Goal: Task Accomplishment & Management: Manage account settings

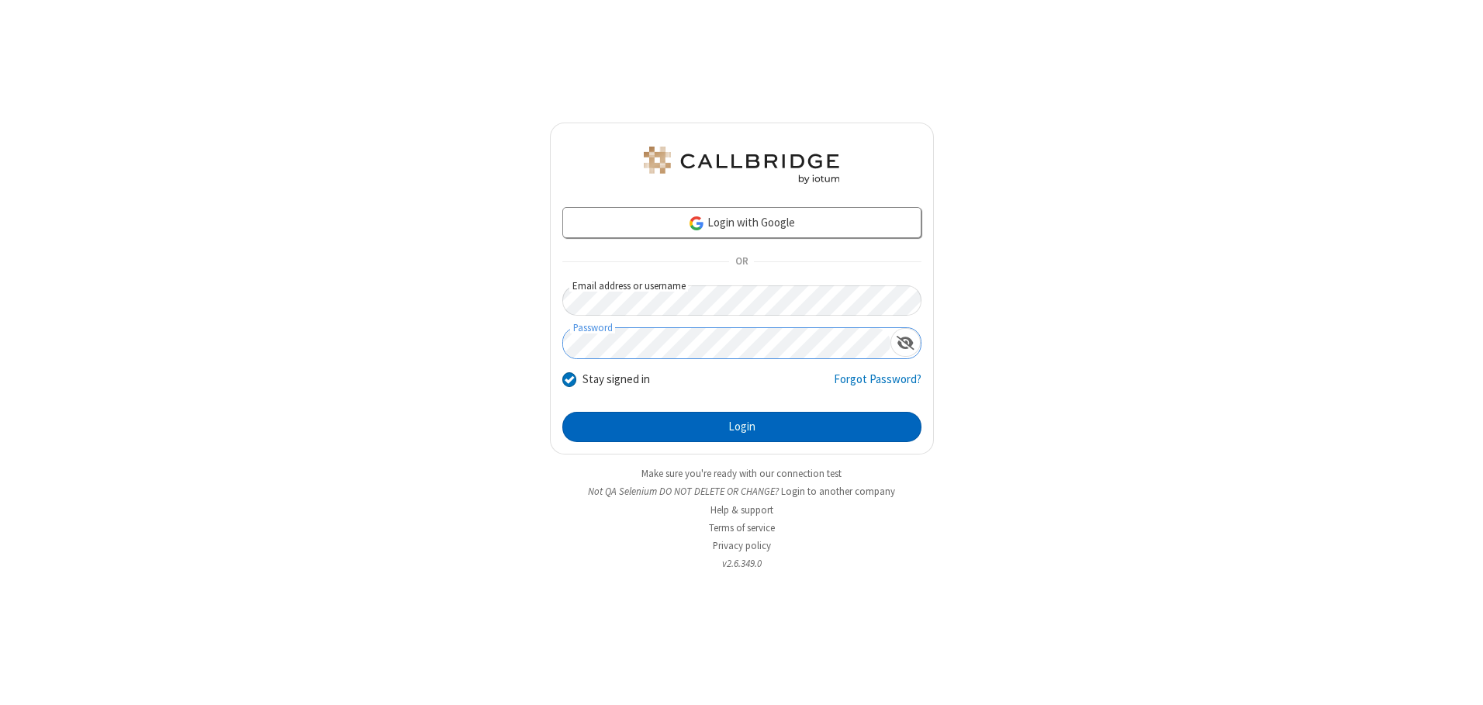
click at [742, 427] on button "Login" at bounding box center [741, 427] width 359 height 31
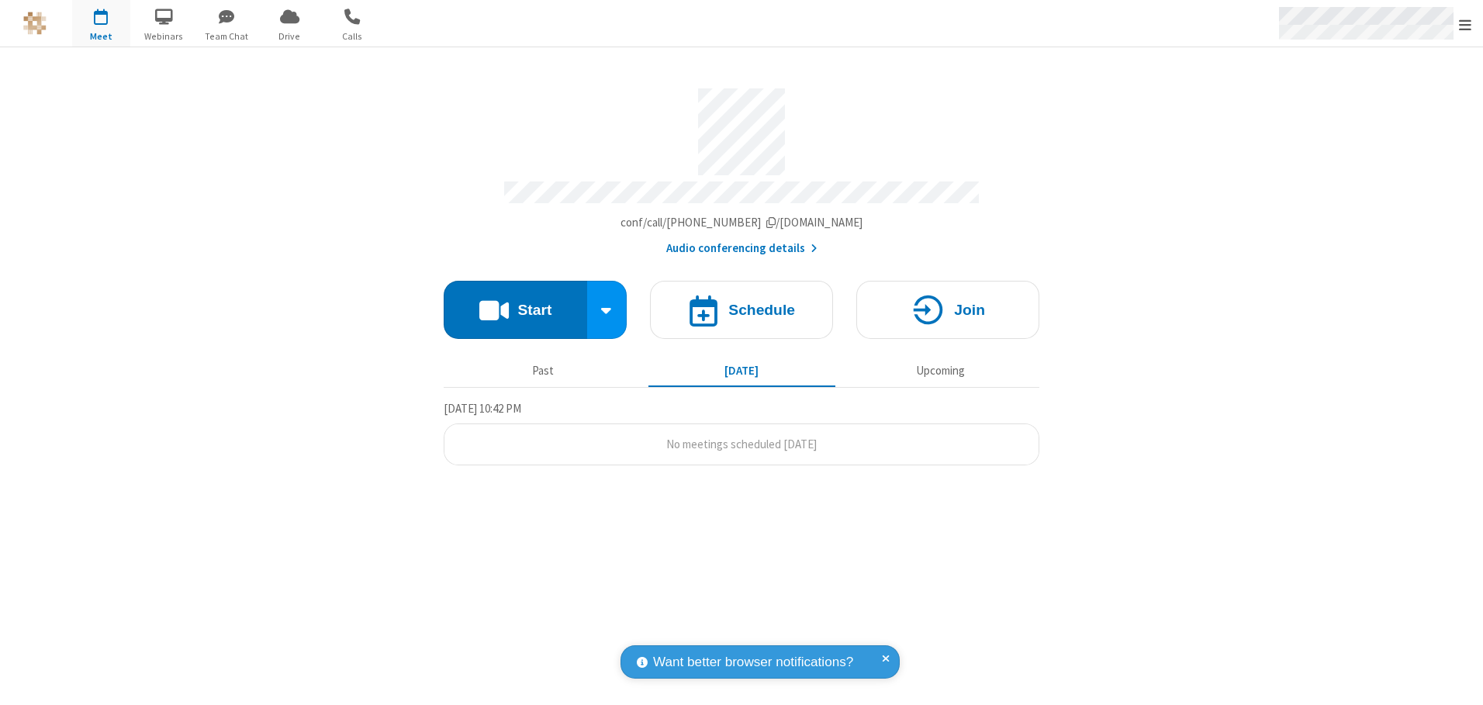
click at [1465, 24] on span "Open menu" at bounding box center [1465, 25] width 12 height 16
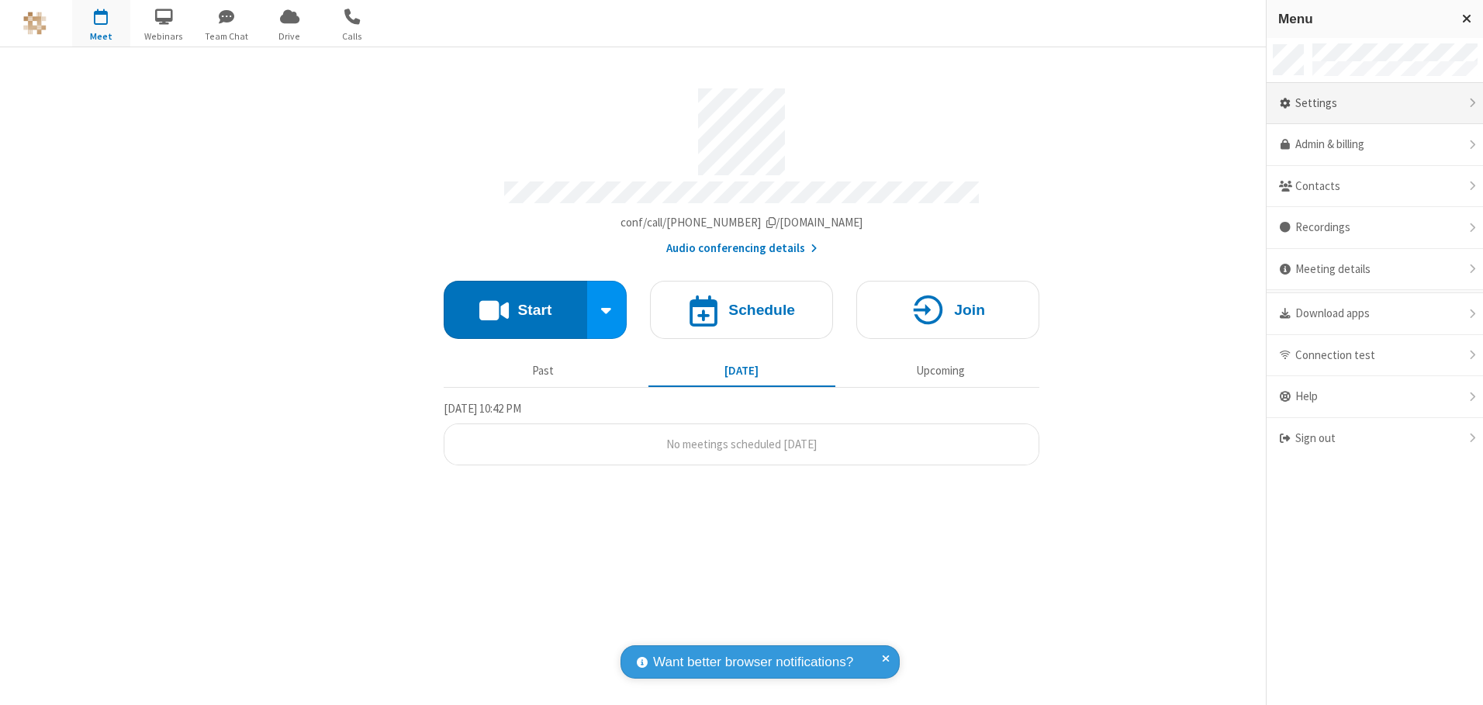
click at [1374, 103] on div "Settings" at bounding box center [1375, 104] width 216 height 42
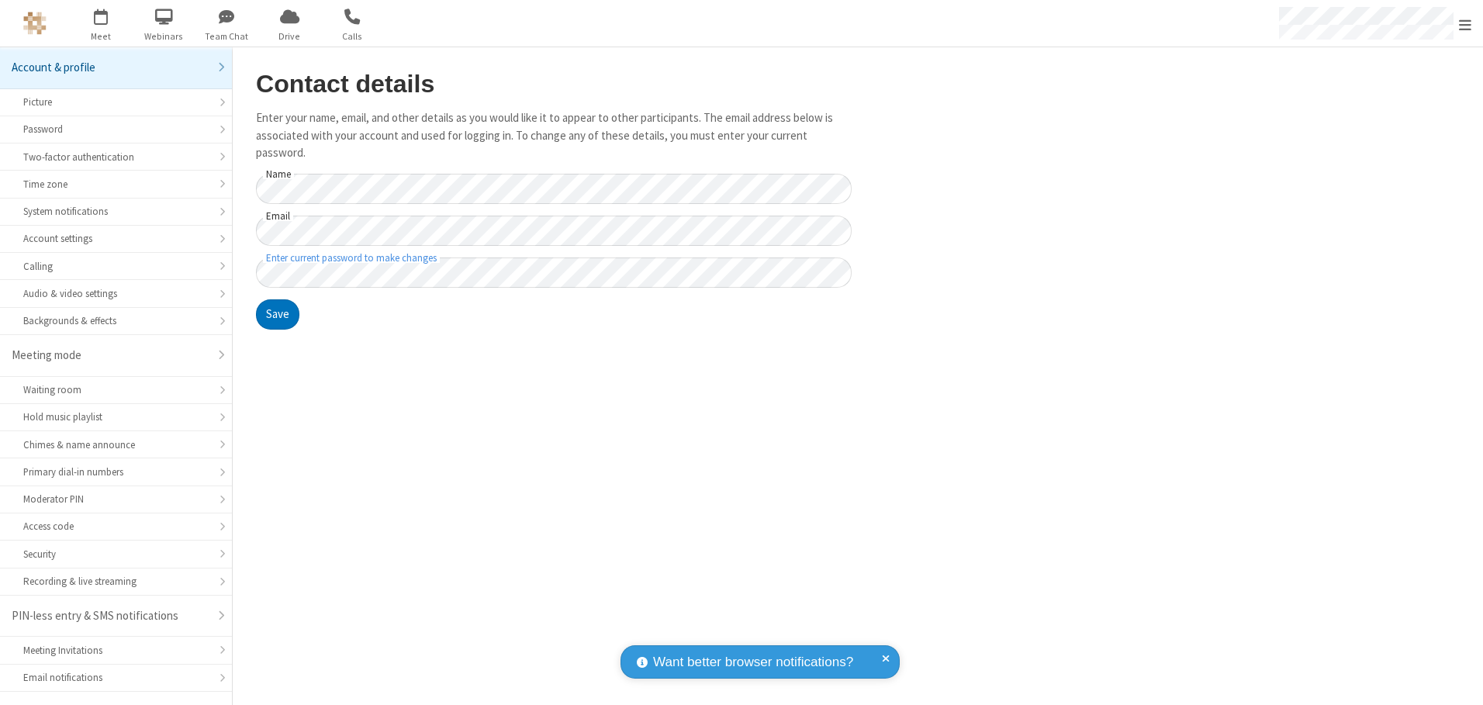
scroll to position [27, 0]
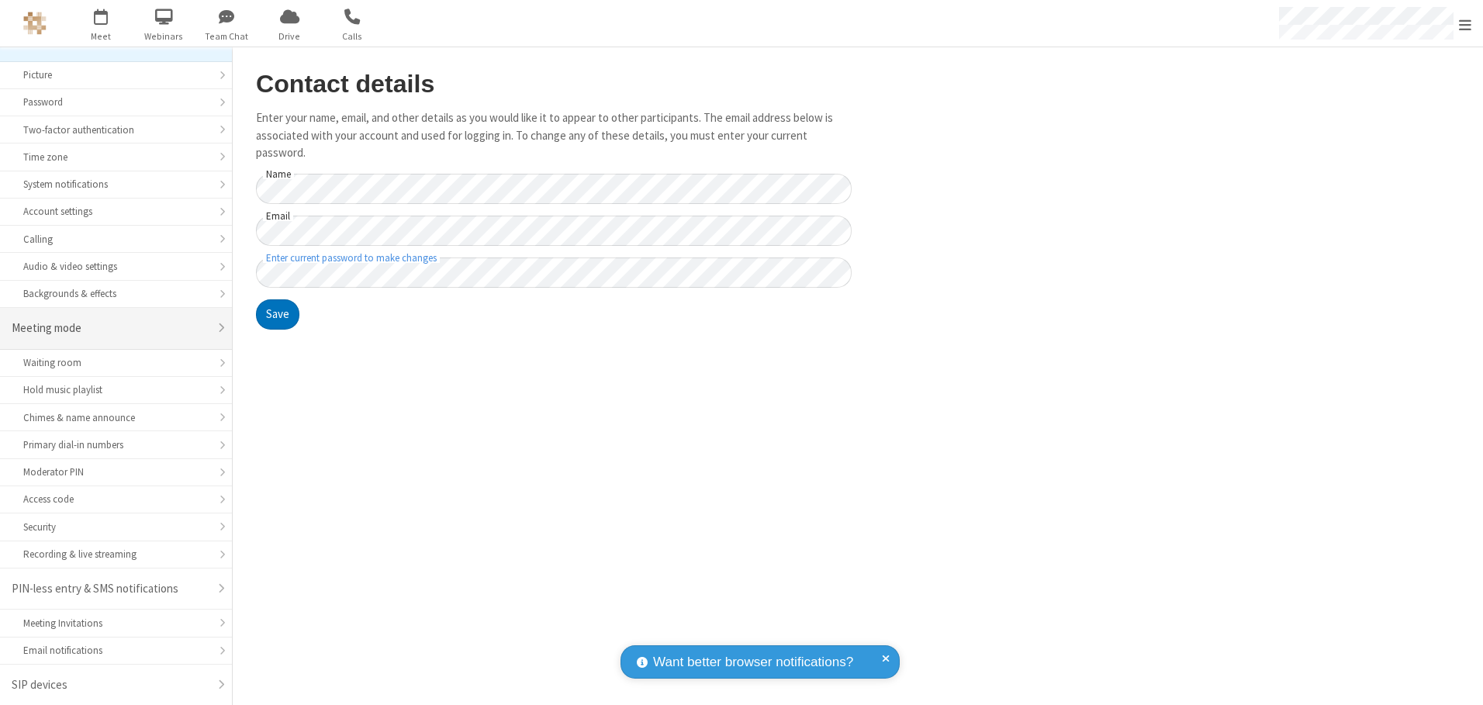
click at [110, 328] on div "Meeting mode" at bounding box center [110, 329] width 197 height 18
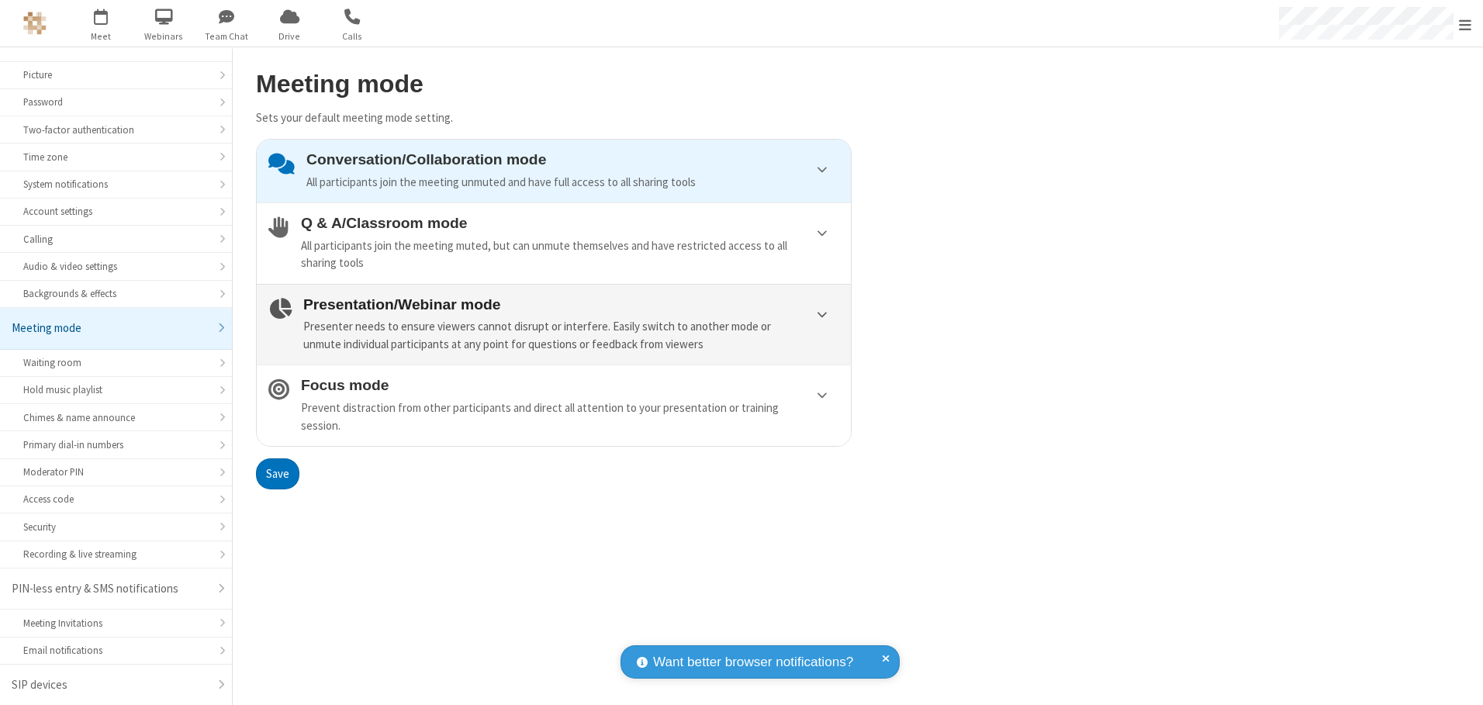
click at [554, 324] on div "Presenter needs to ensure viewers cannot disrupt or interfere. Easily switch to…" at bounding box center [571, 335] width 536 height 35
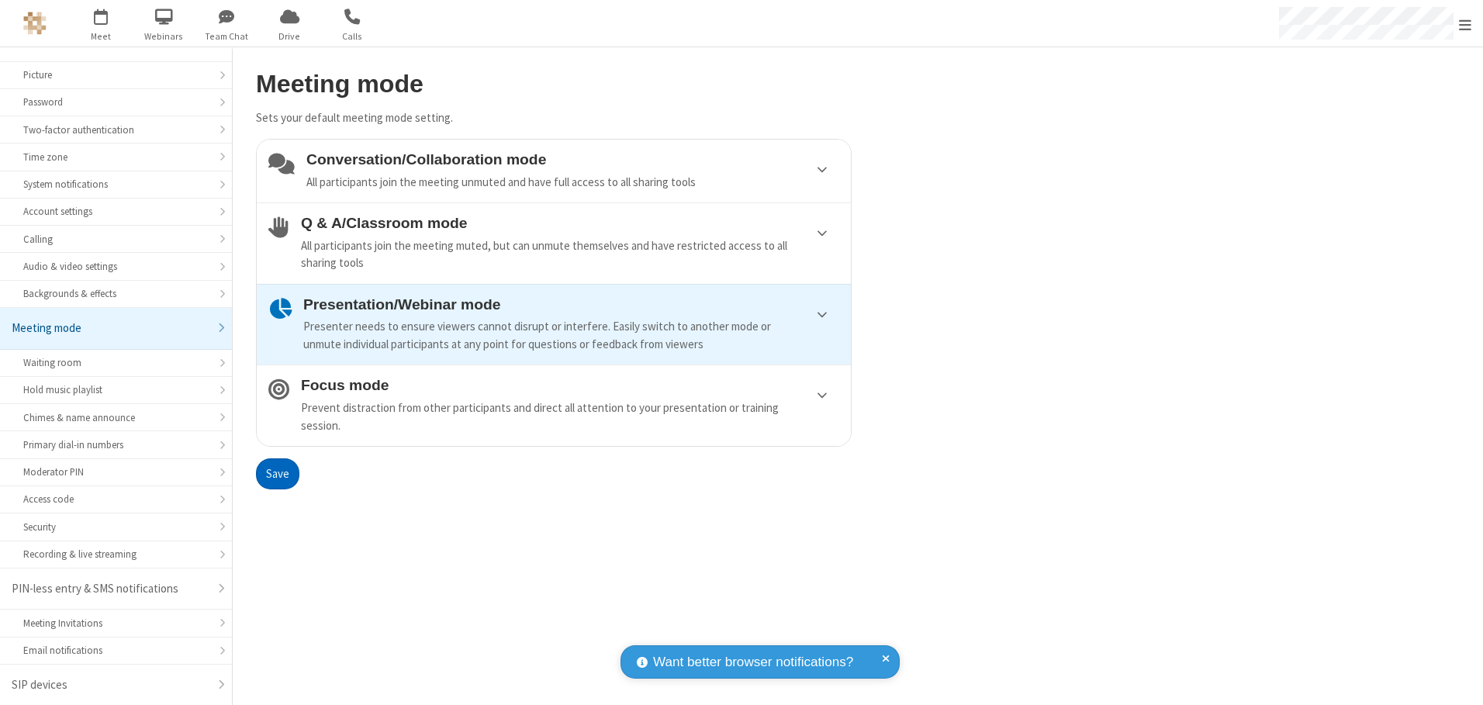
click at [277, 473] on button "Save" at bounding box center [277, 473] width 43 height 31
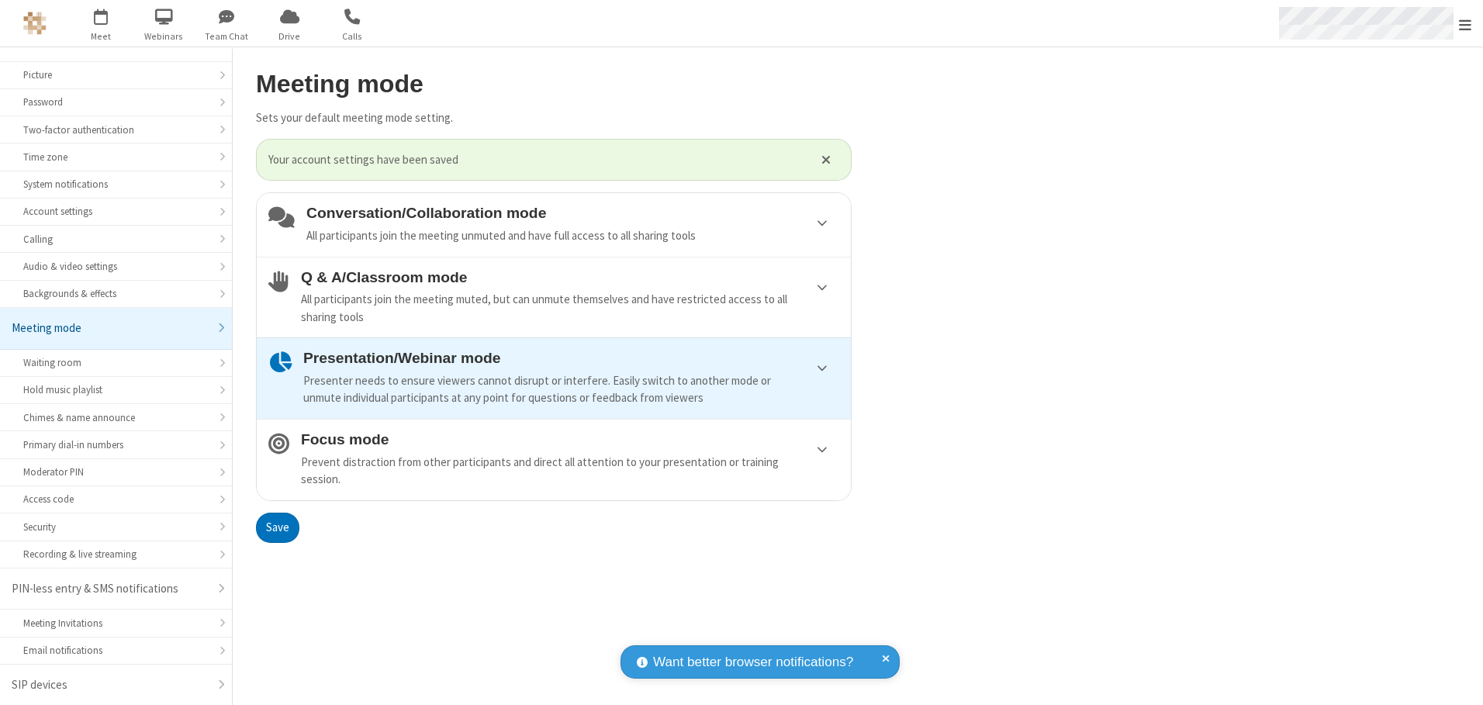
click at [1465, 23] on span "Open menu" at bounding box center [1465, 25] width 12 height 16
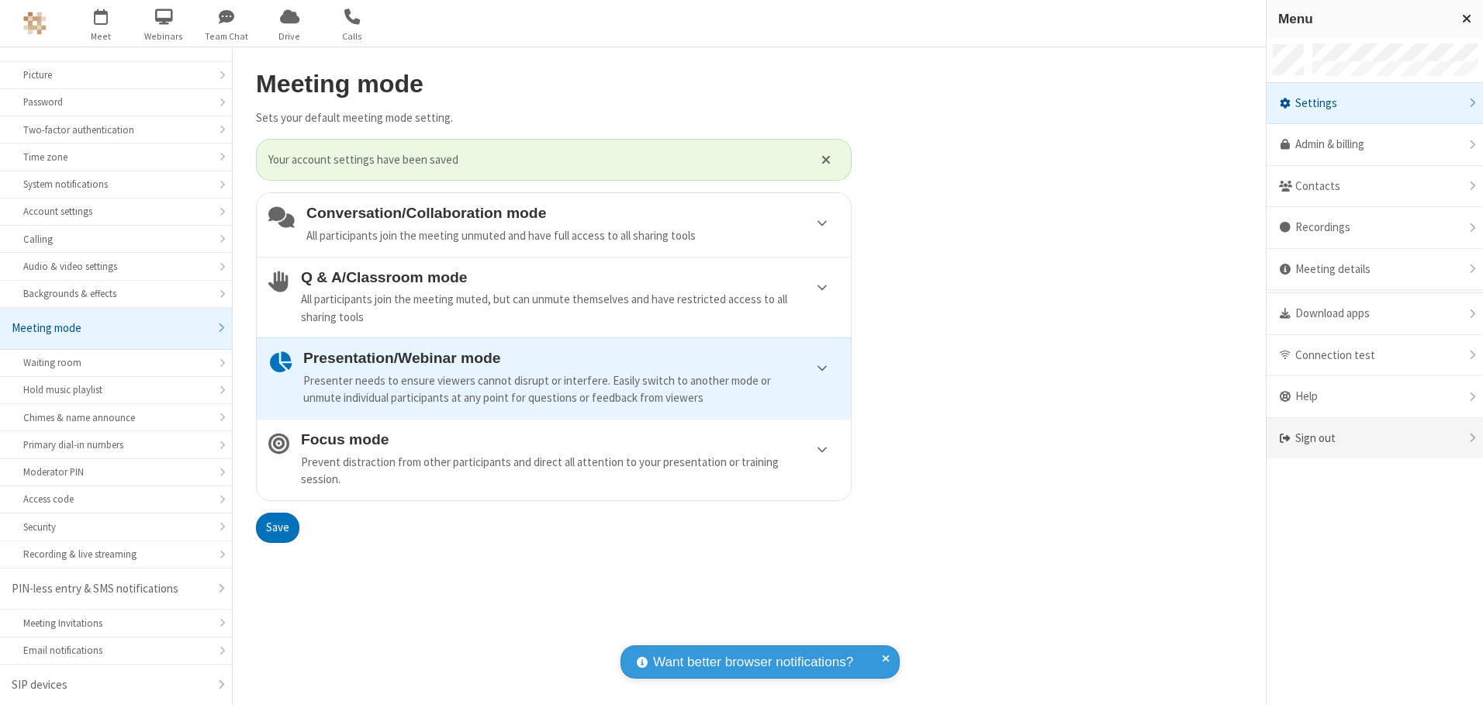
click at [1374, 438] on div "Sign out" at bounding box center [1375, 438] width 216 height 41
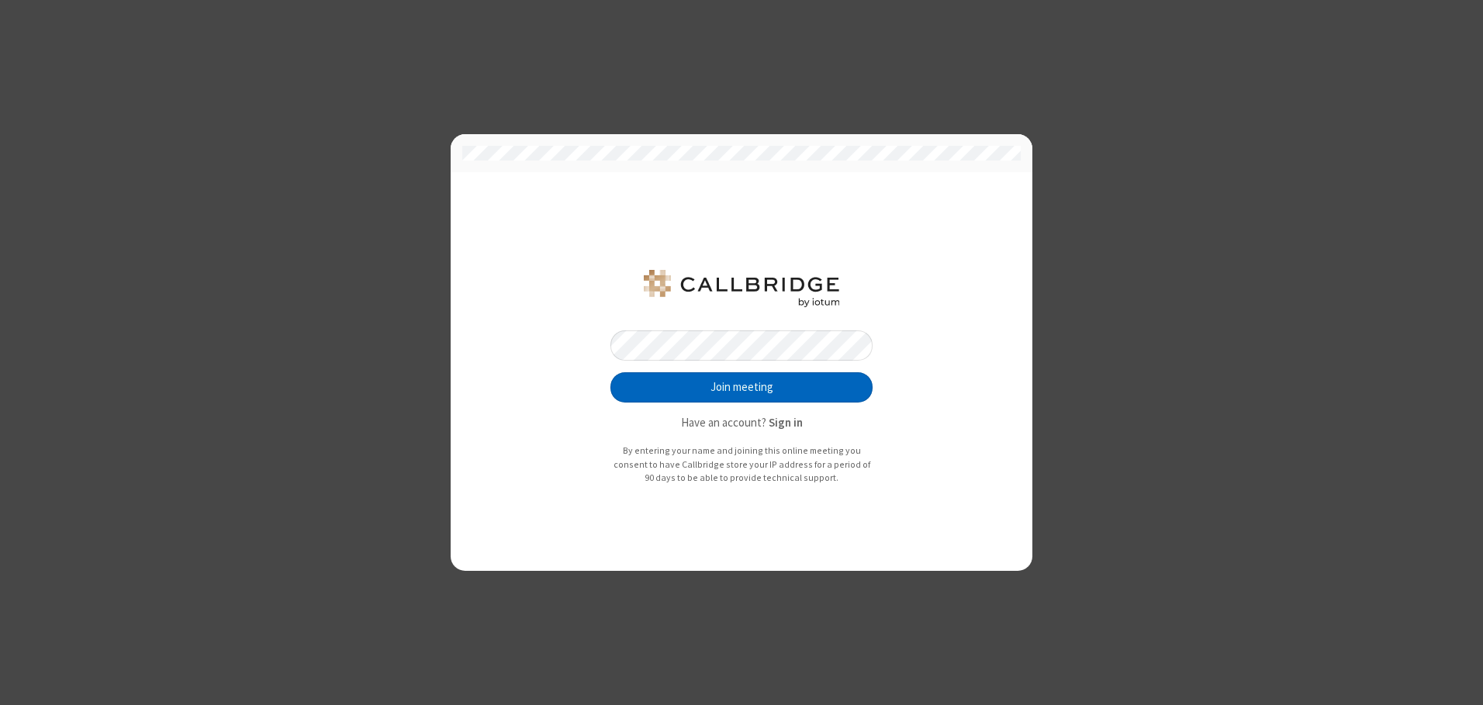
click at [742, 387] on button "Join meeting" at bounding box center [741, 387] width 262 height 31
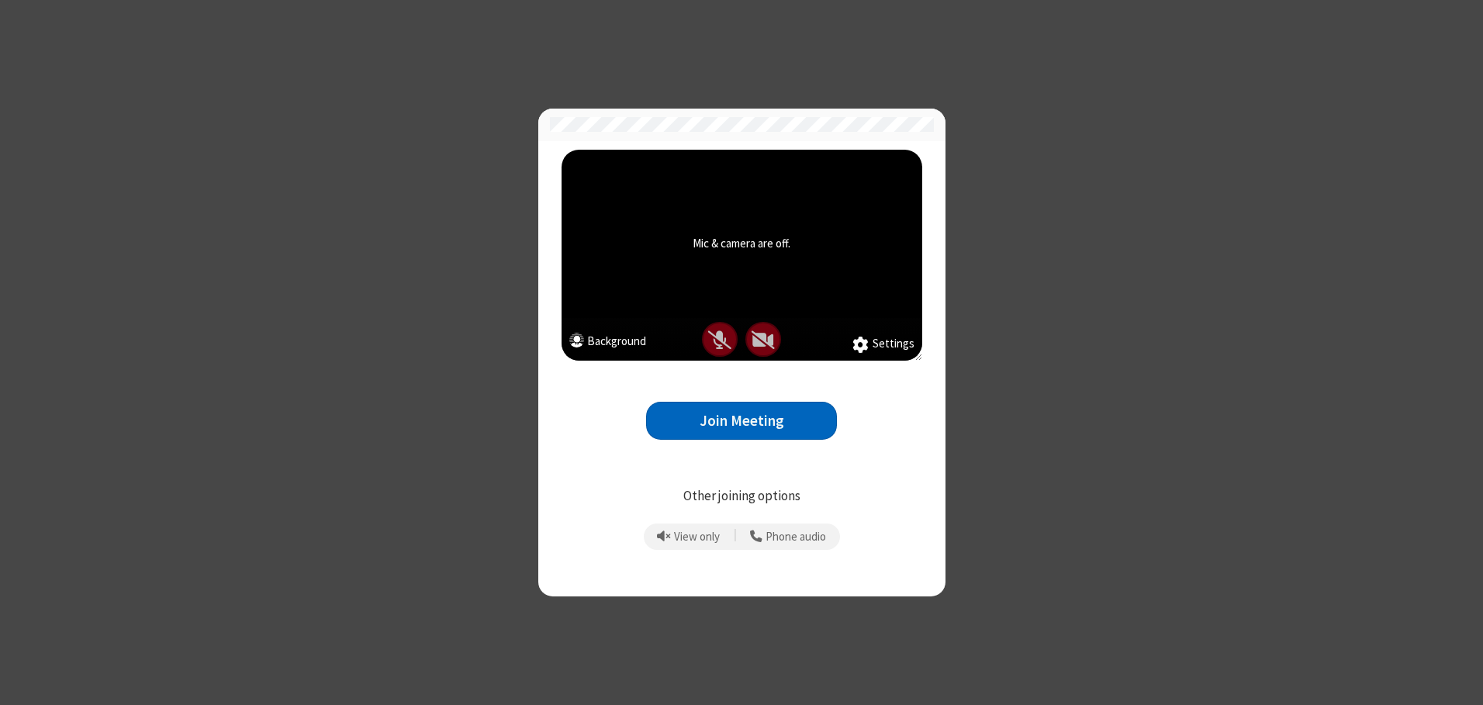
click at [742, 420] on button "Join Meeting" at bounding box center [741, 421] width 191 height 38
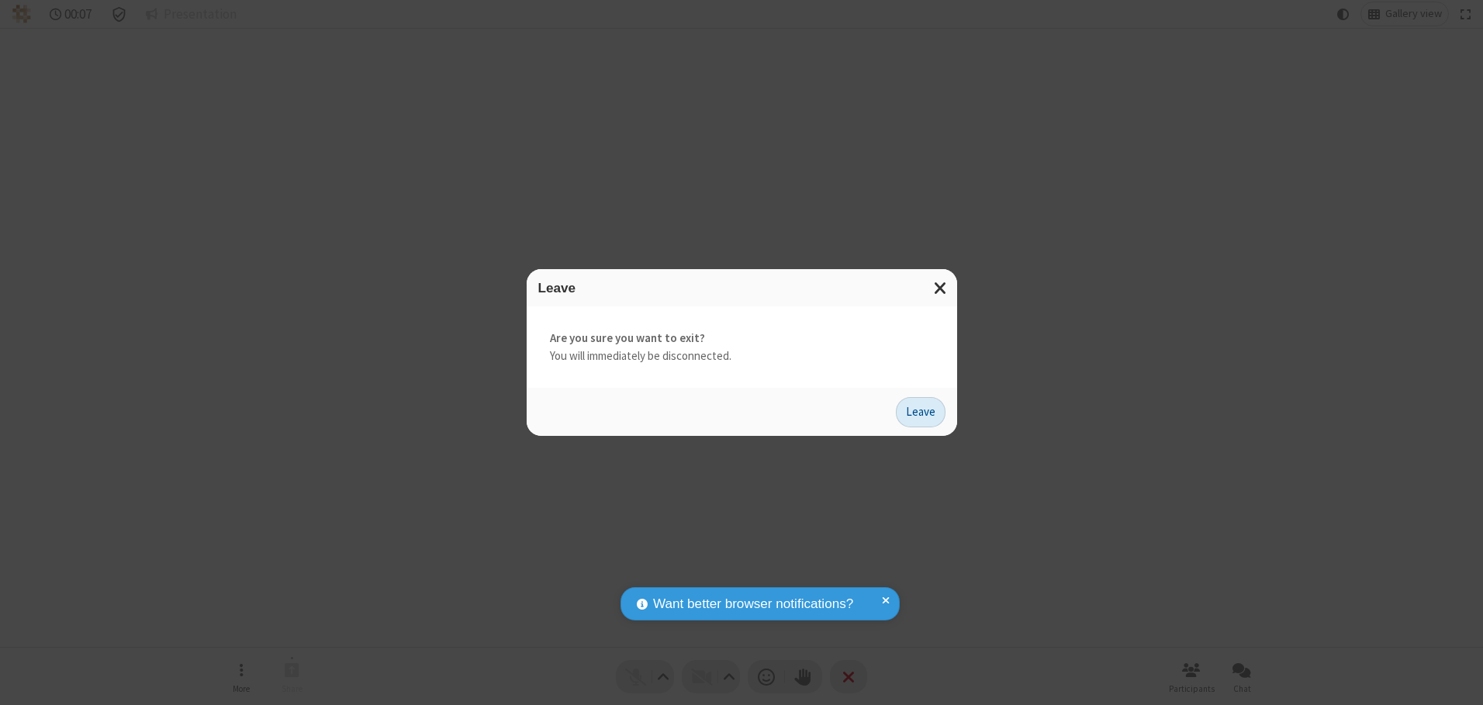
click at [921, 412] on button "Leave" at bounding box center [921, 412] width 50 height 31
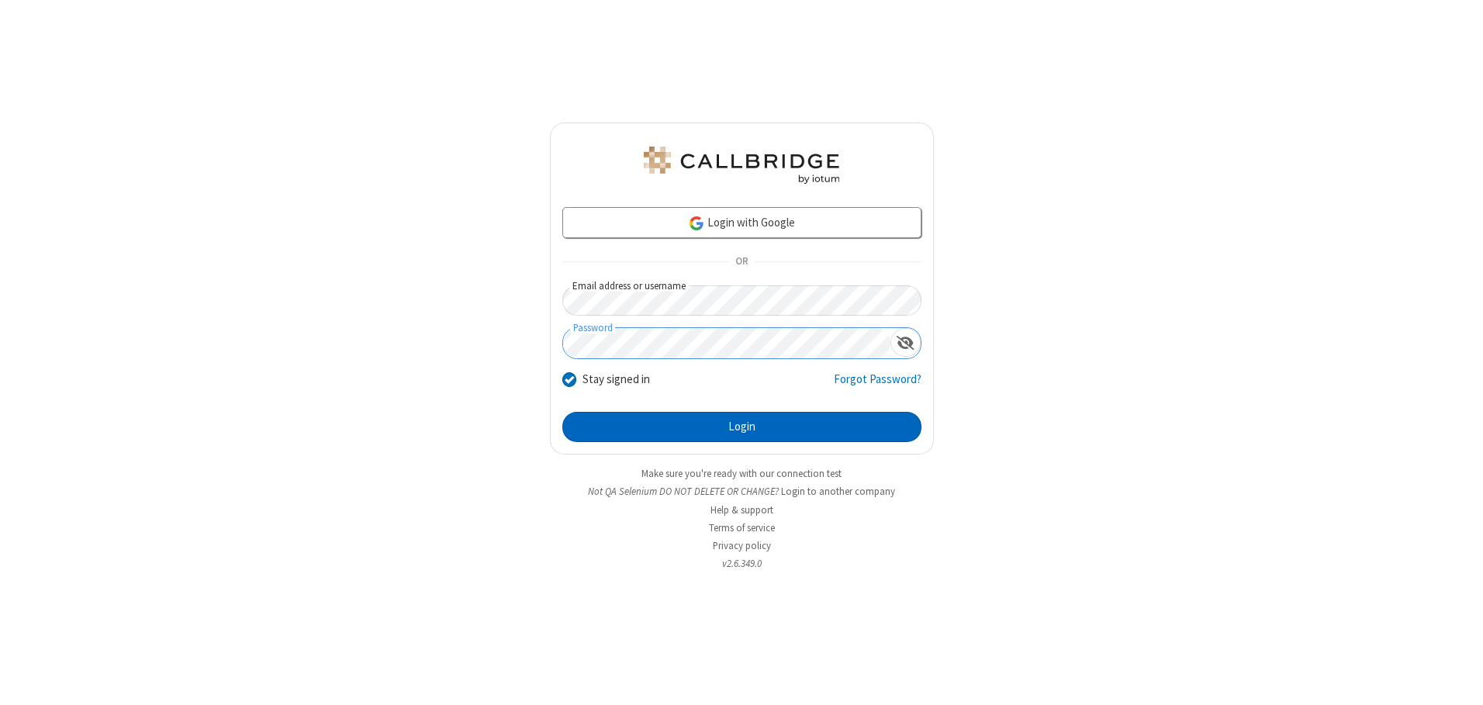
click at [742, 427] on button "Login" at bounding box center [741, 427] width 359 height 31
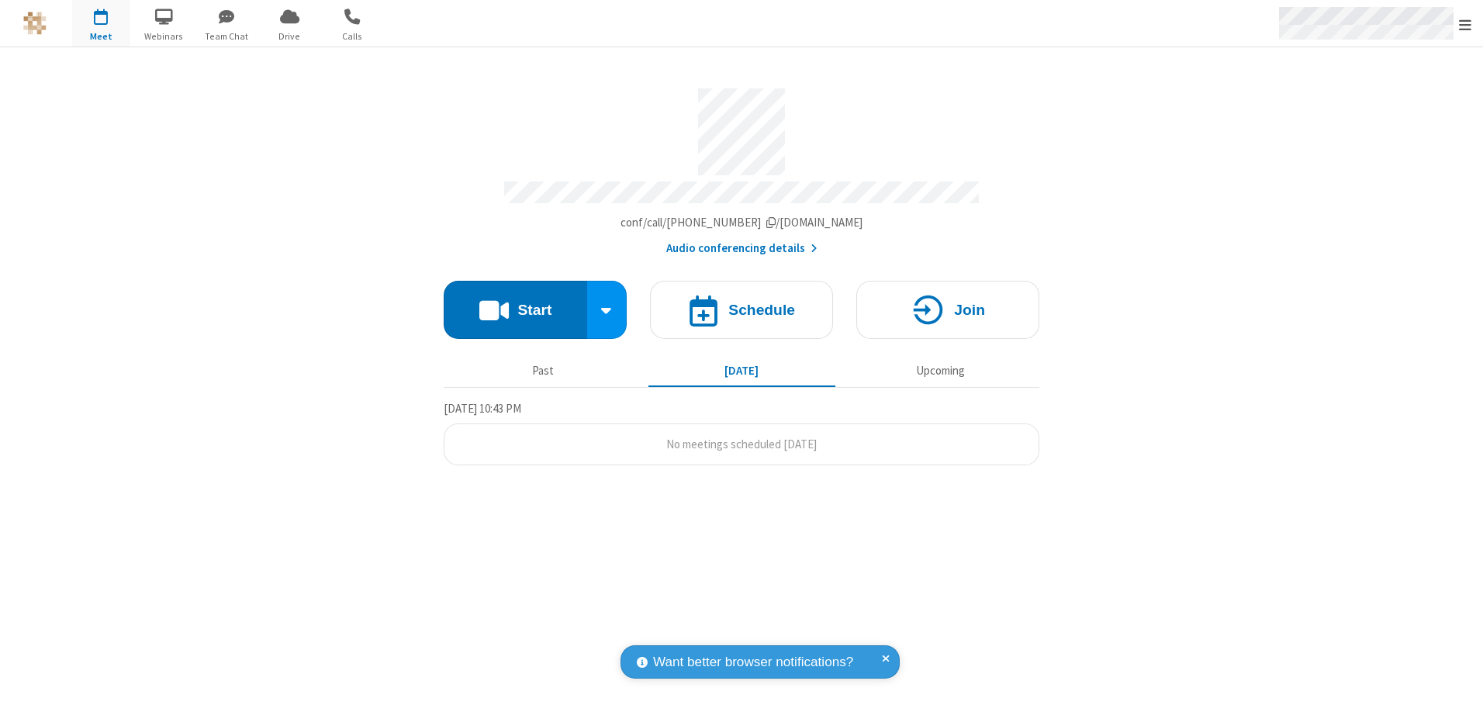
click at [1465, 24] on span "Open menu" at bounding box center [1465, 25] width 12 height 16
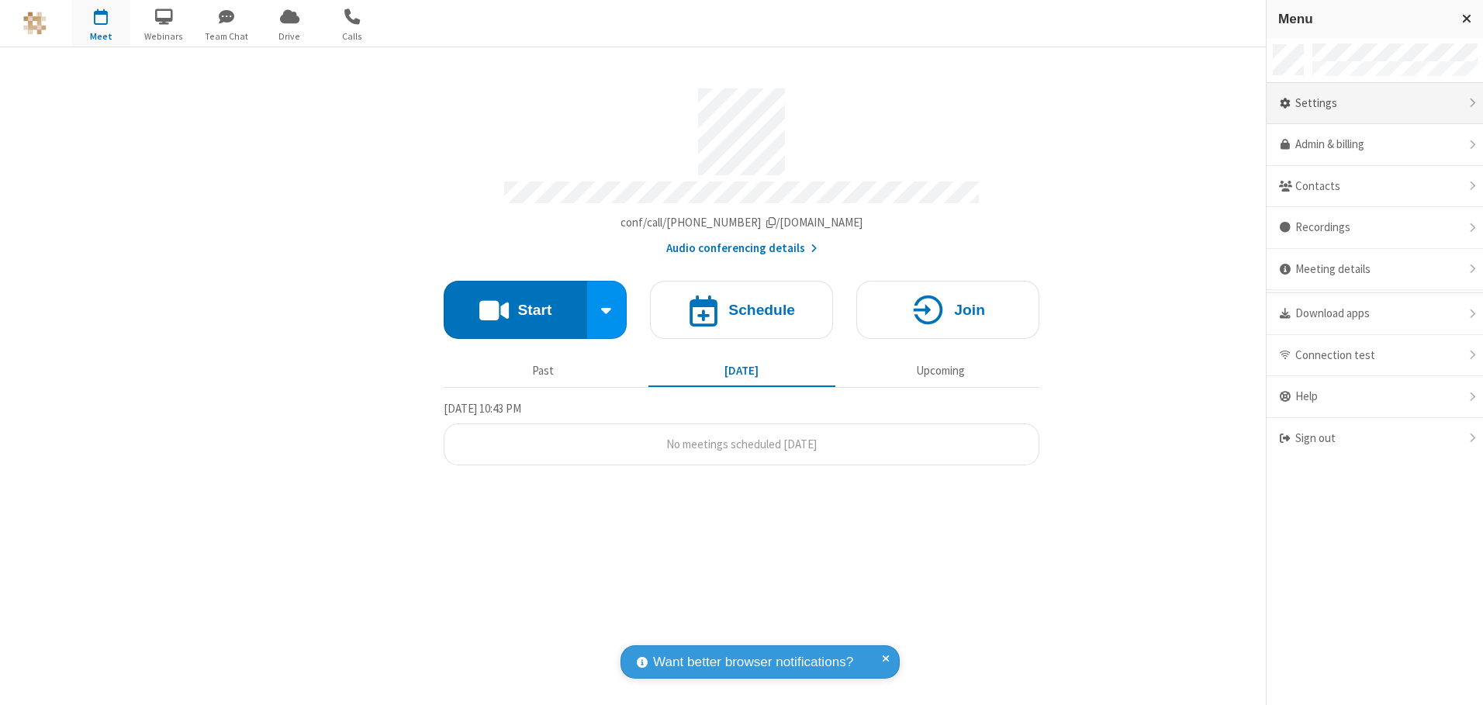
click at [1374, 103] on div "Settings" at bounding box center [1375, 104] width 216 height 42
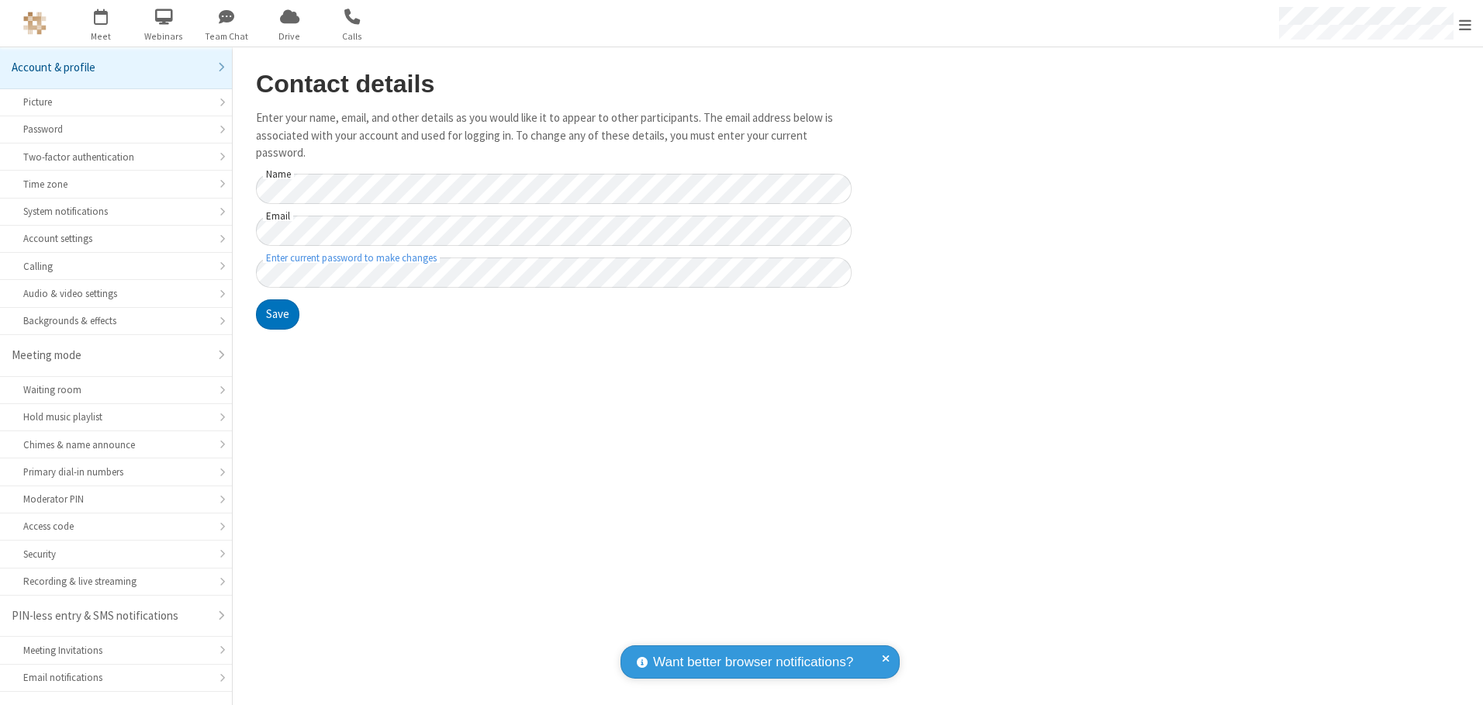
scroll to position [27, 0]
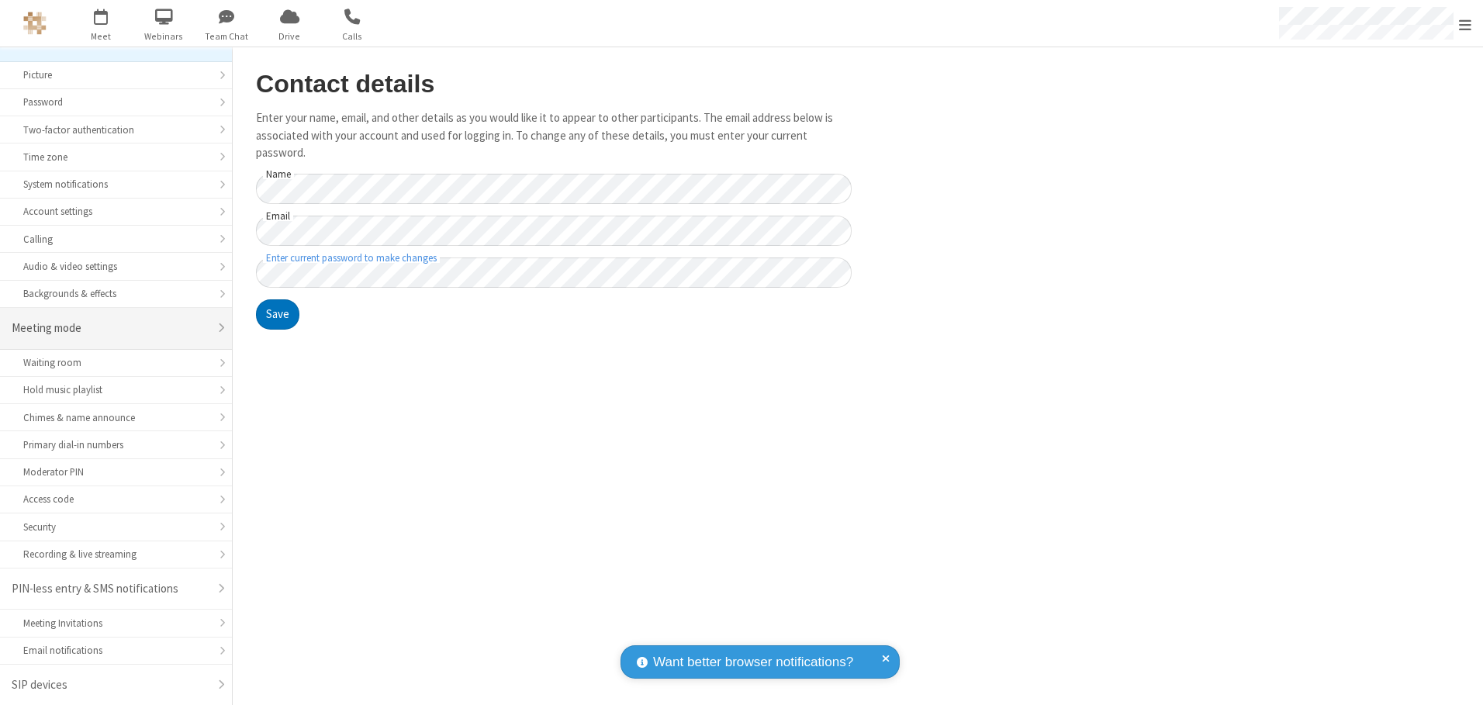
click at [110, 328] on div "Meeting mode" at bounding box center [110, 329] width 197 height 18
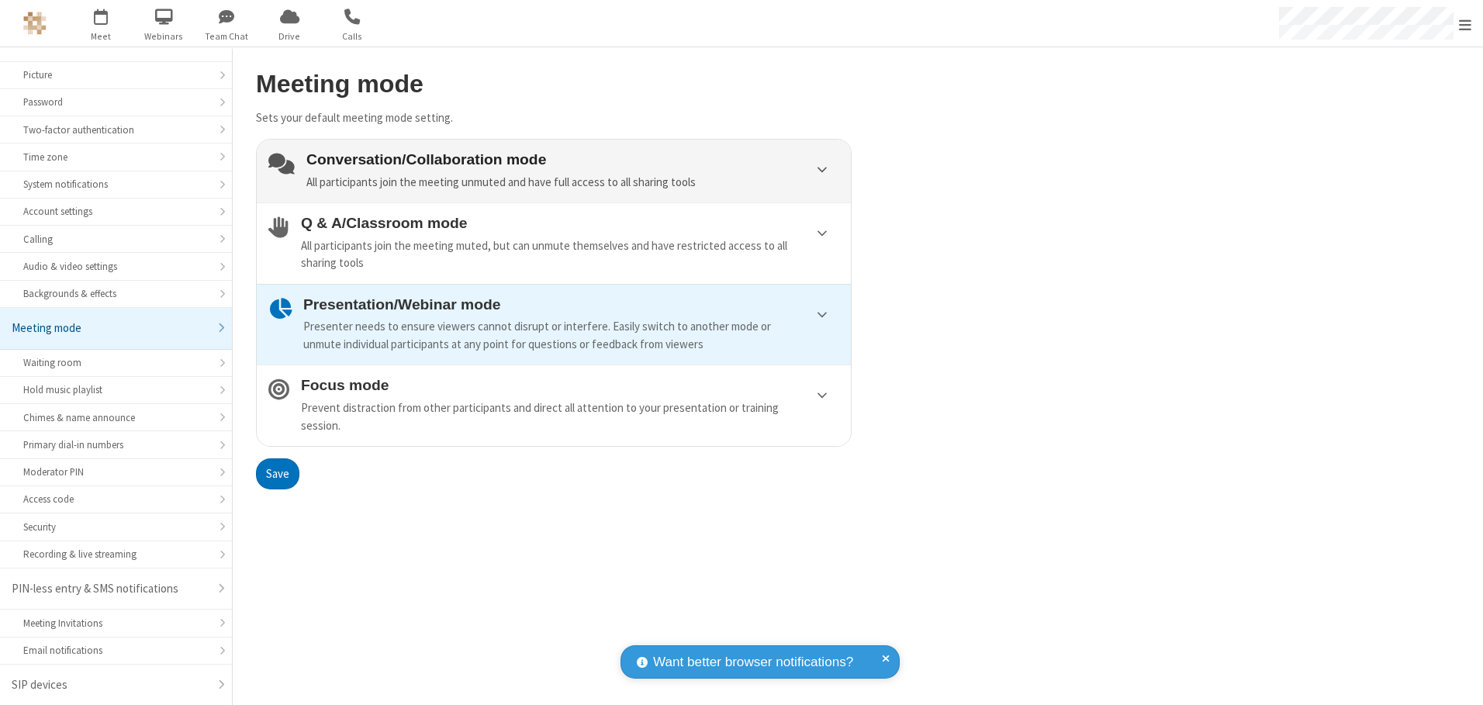
click at [554, 171] on div "Conversation/Collaboration mode All participants join the meeting unmuted and h…" at bounding box center [572, 171] width 533 height 40
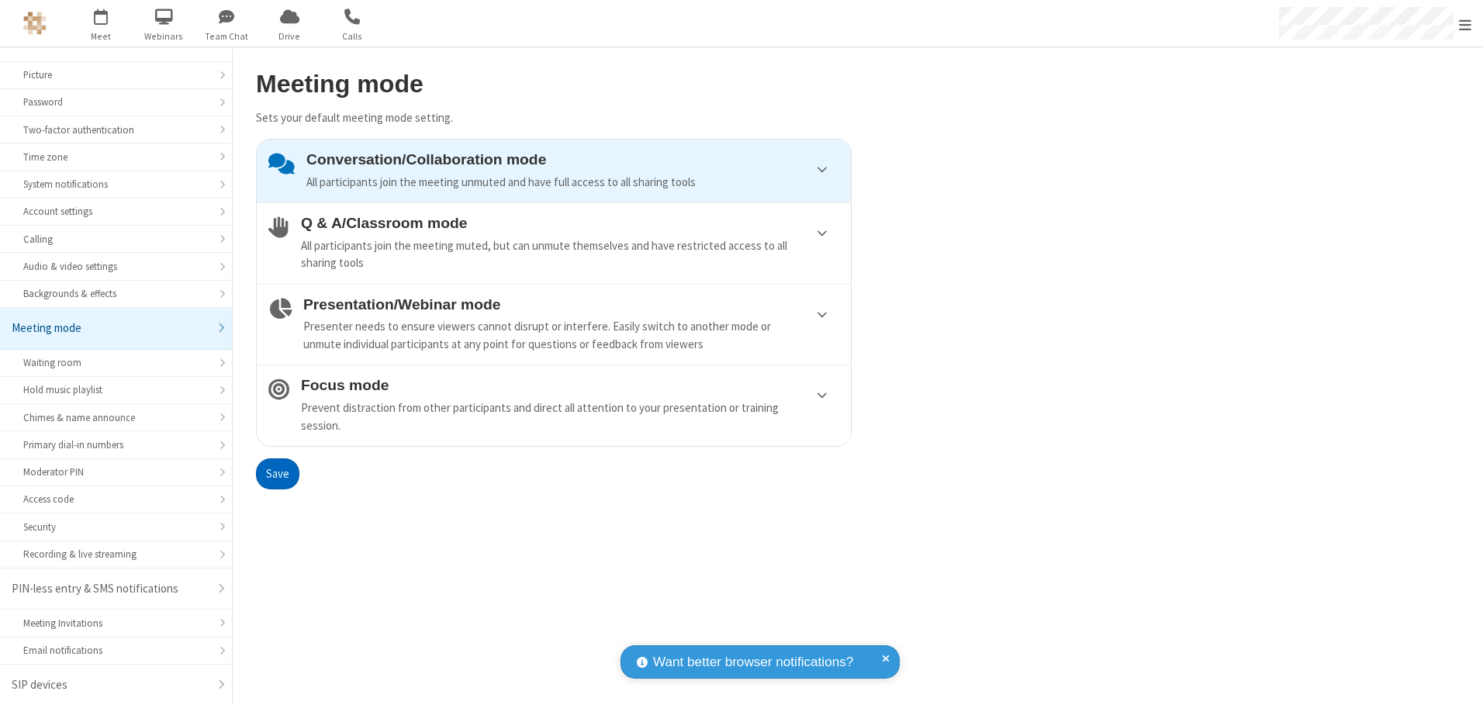
click at [277, 473] on button "Save" at bounding box center [277, 473] width 43 height 31
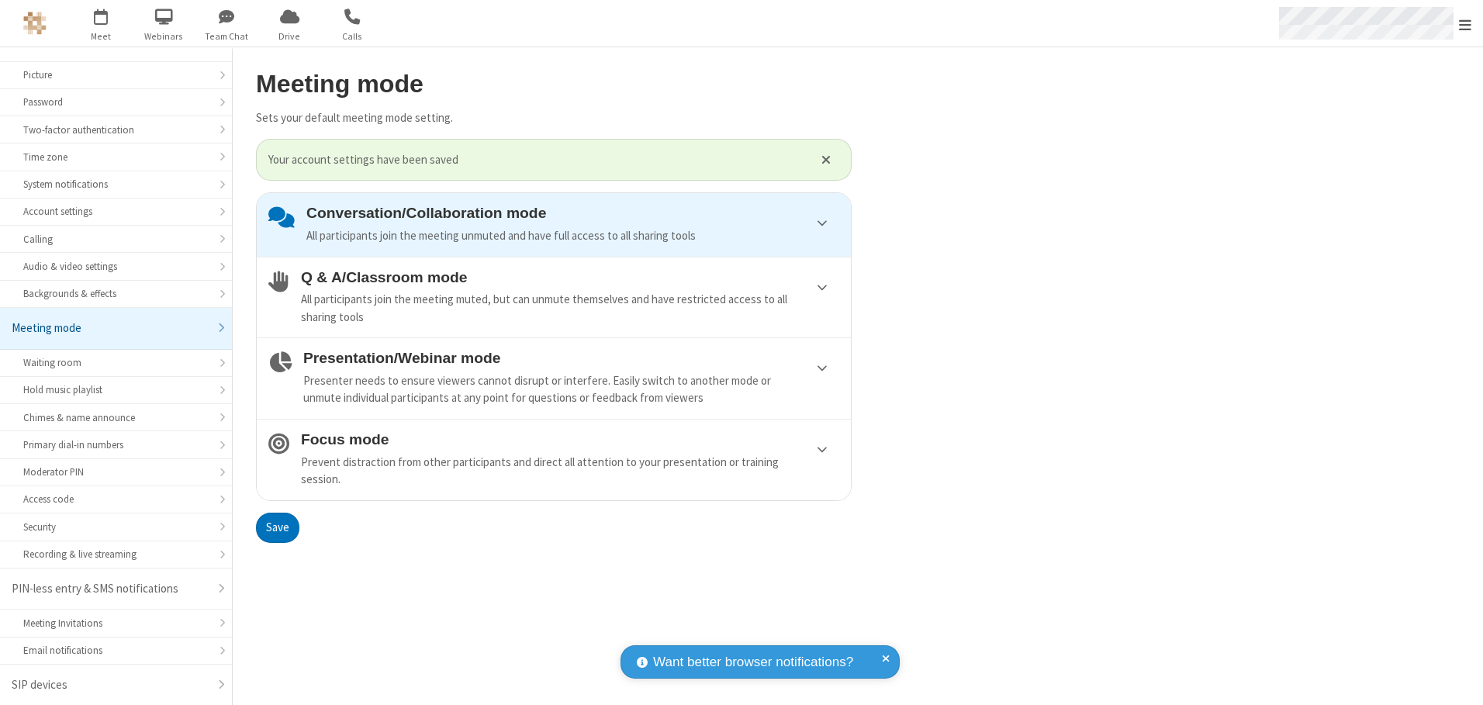
click at [1465, 23] on span "Open menu" at bounding box center [1465, 25] width 12 height 16
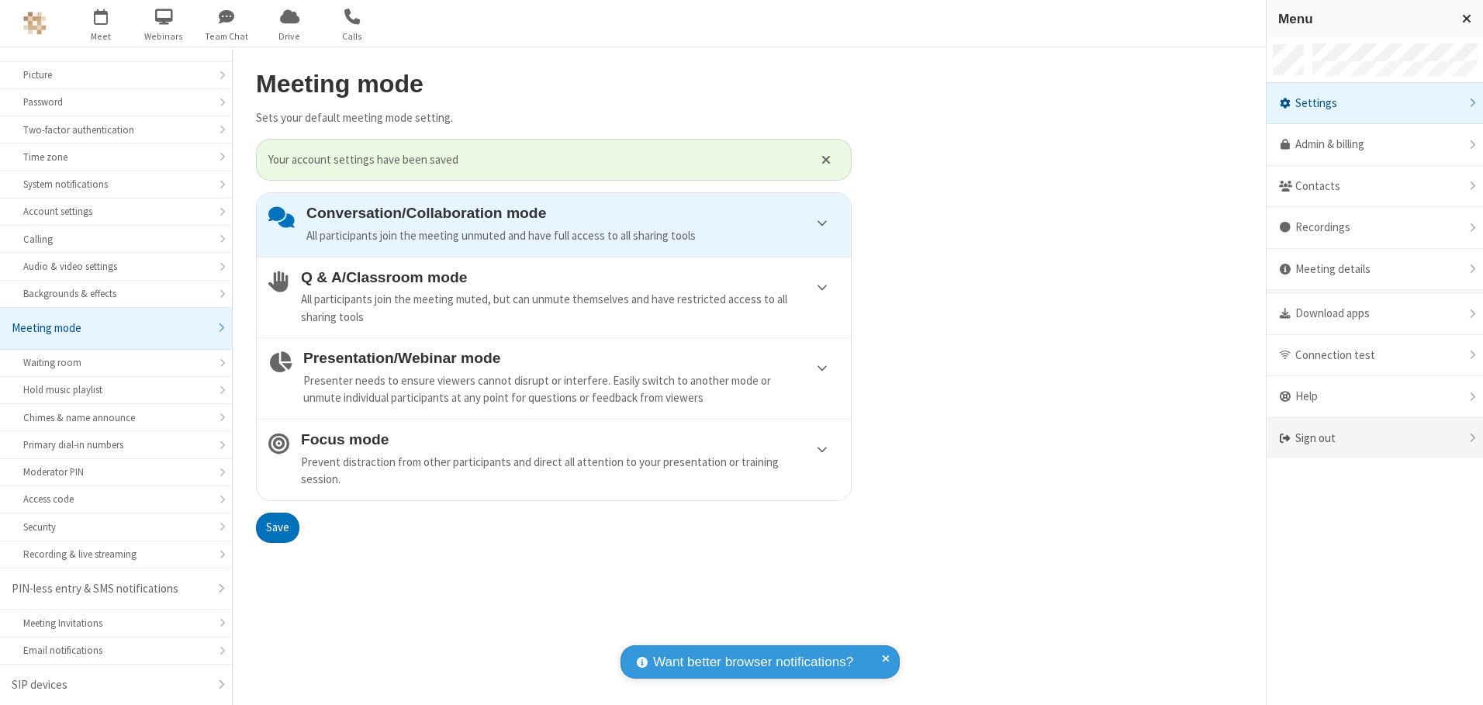
click at [1374, 438] on div "Sign out" at bounding box center [1375, 438] width 216 height 41
